Goal: Task Accomplishment & Management: Use online tool/utility

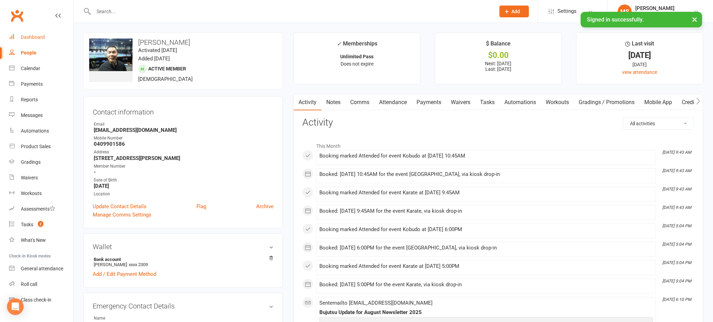
click at [34, 36] on div "Dashboard" at bounding box center [33, 37] width 24 height 6
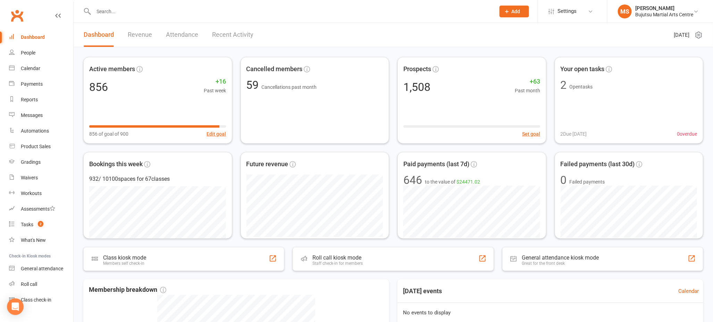
click at [189, 15] on input "text" at bounding box center [291, 12] width 399 height 10
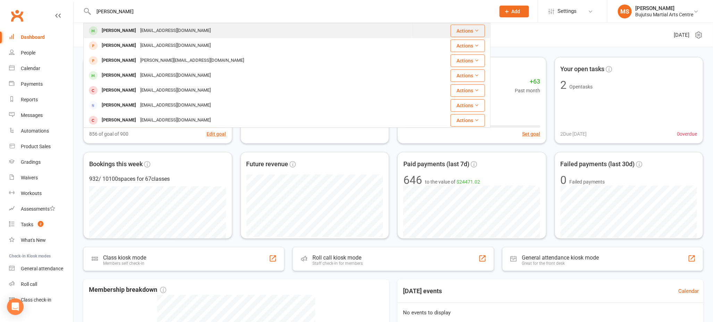
type input "[PERSON_NAME]"
click at [175, 32] on div "[EMAIL_ADDRESS][DOMAIN_NAME]" at bounding box center [175, 31] width 75 height 10
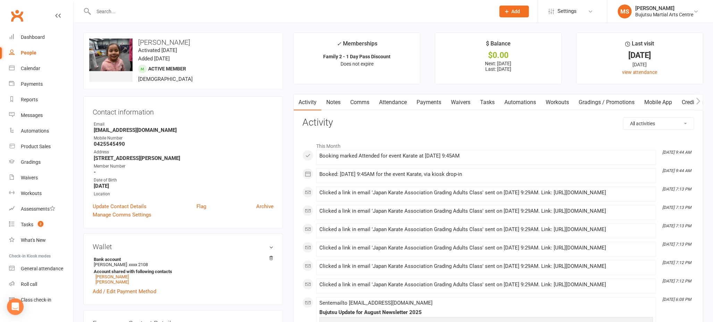
click at [659, 102] on link "Mobile App" at bounding box center [657, 102] width 37 height 16
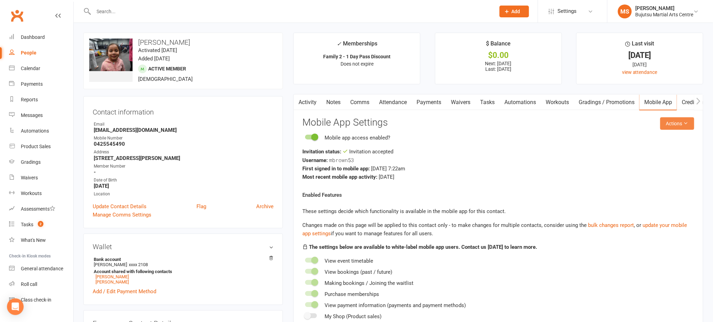
click at [675, 124] on button "Actions" at bounding box center [677, 123] width 34 height 12
click at [669, 138] on link "Send invitation email" at bounding box center [659, 139] width 69 height 14
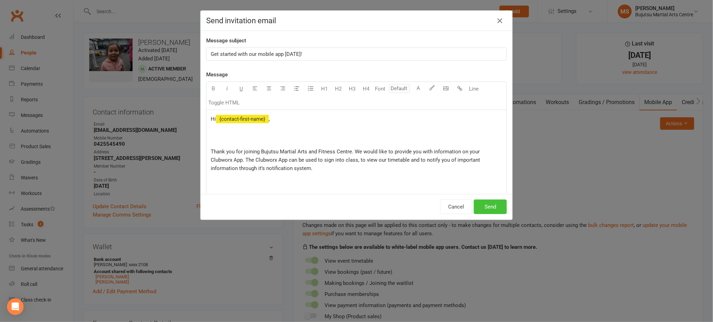
click at [499, 211] on button "Send" at bounding box center [490, 207] width 33 height 15
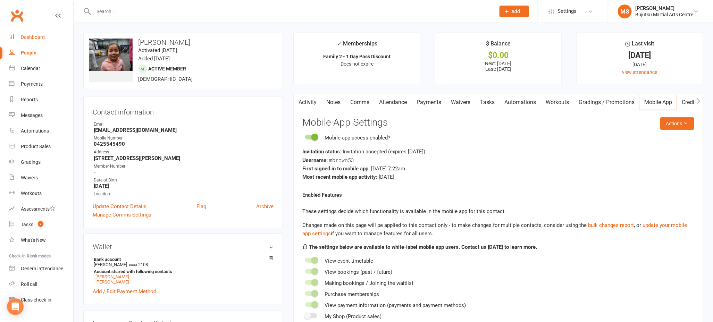
click at [37, 38] on div "Dashboard" at bounding box center [33, 37] width 24 height 6
